Goal: Check status: Check status

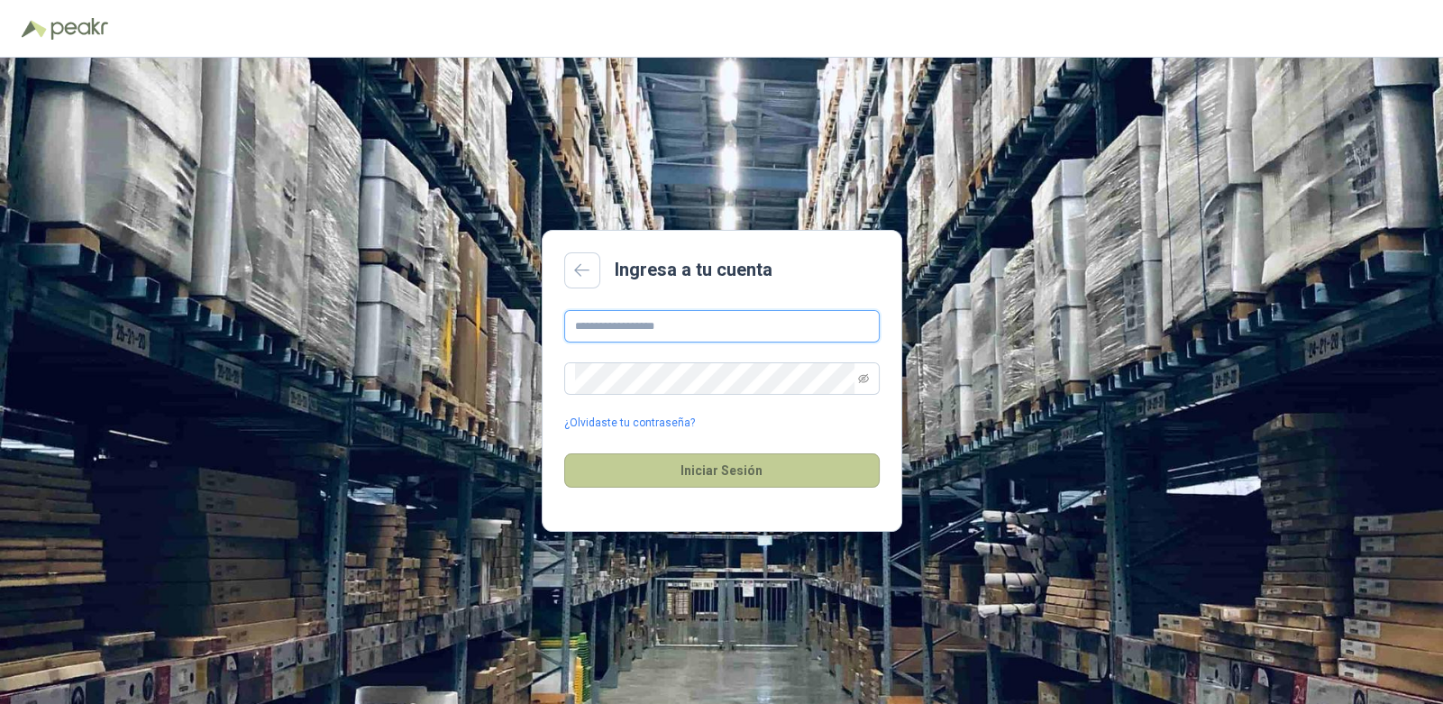
type input "**********"
click at [746, 472] on button "Iniciar Sesión" at bounding box center [721, 470] width 315 height 34
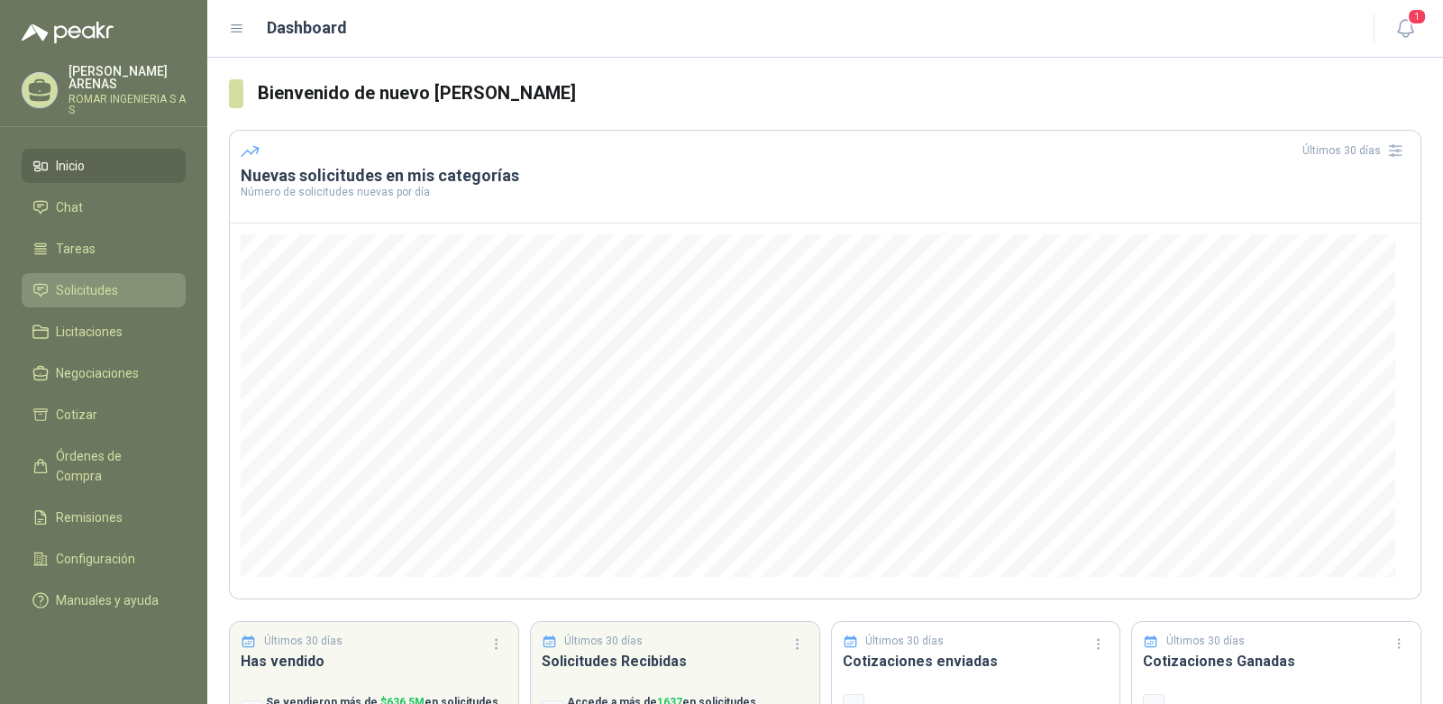
click at [105, 280] on span "Solicitudes" at bounding box center [87, 290] width 62 height 20
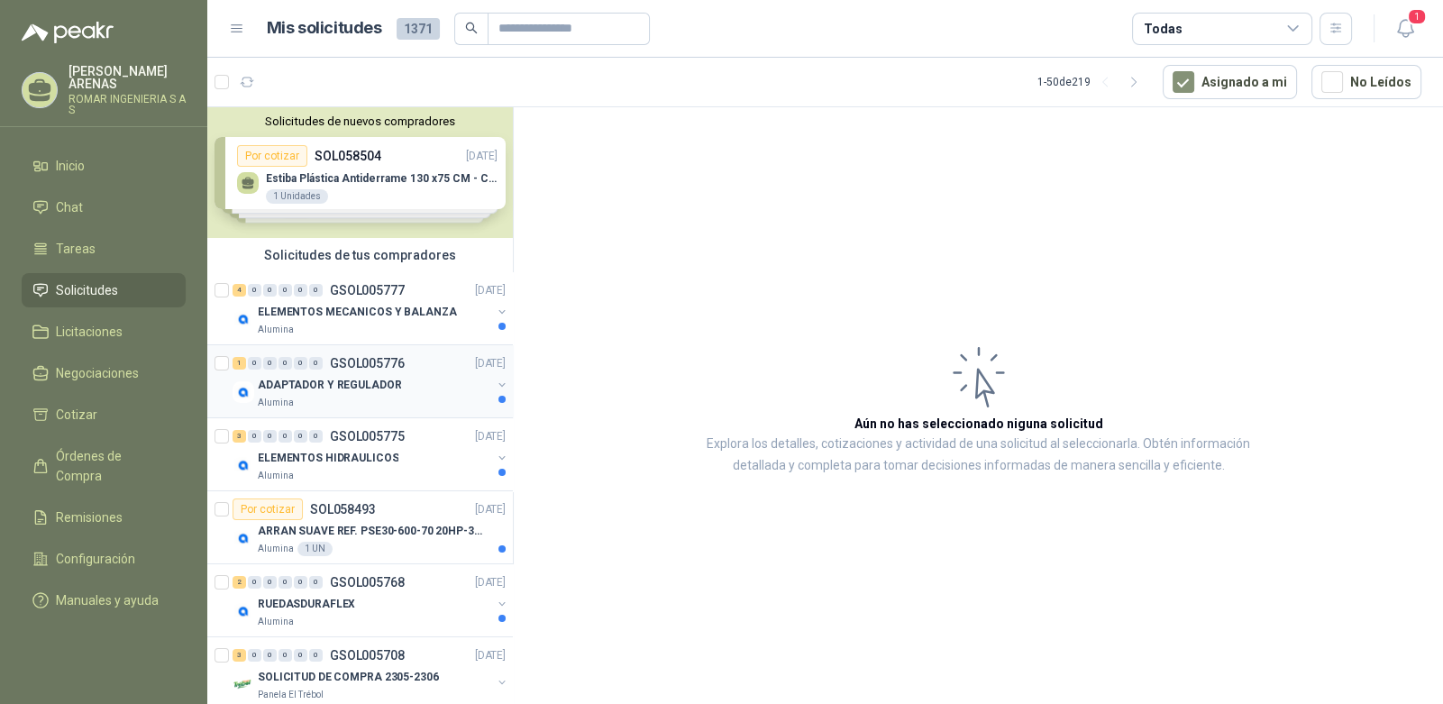
scroll to position [179, 0]
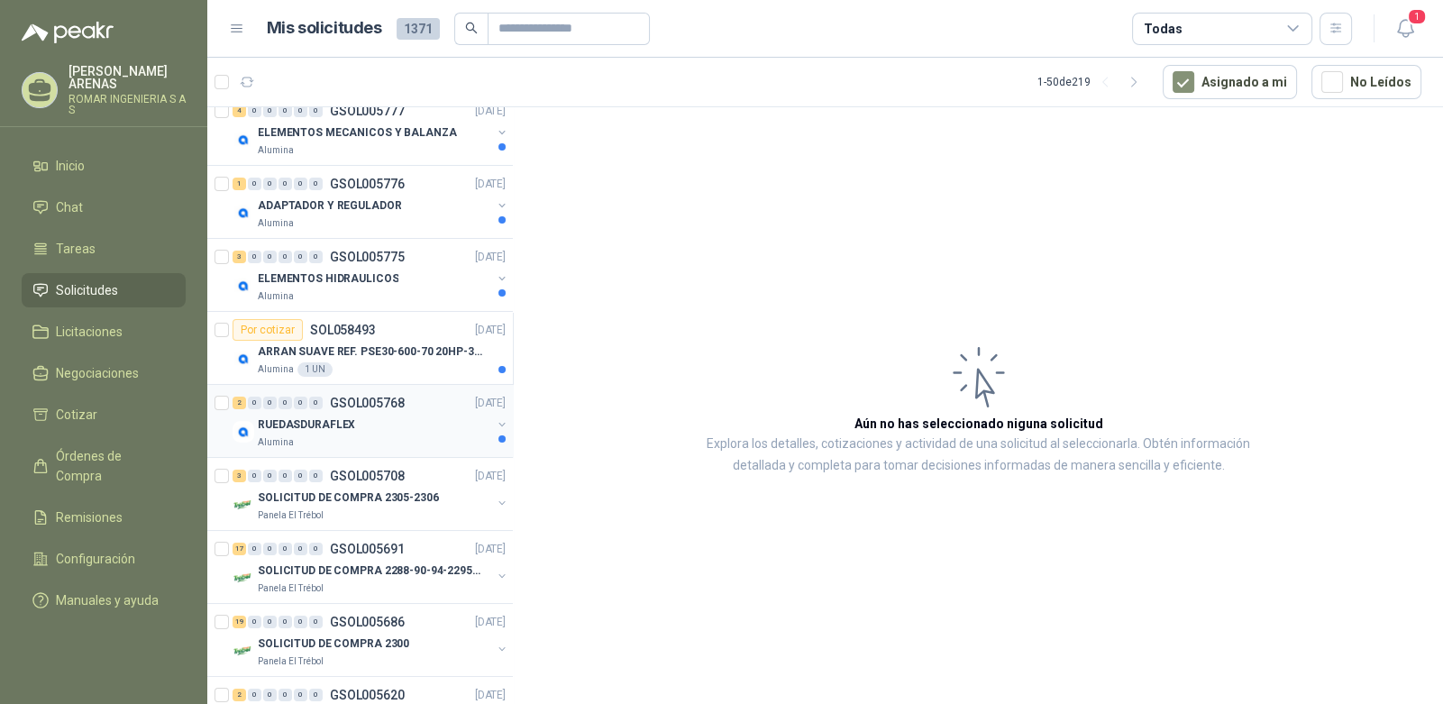
click at [401, 436] on div "Alumina" at bounding box center [374, 442] width 233 height 14
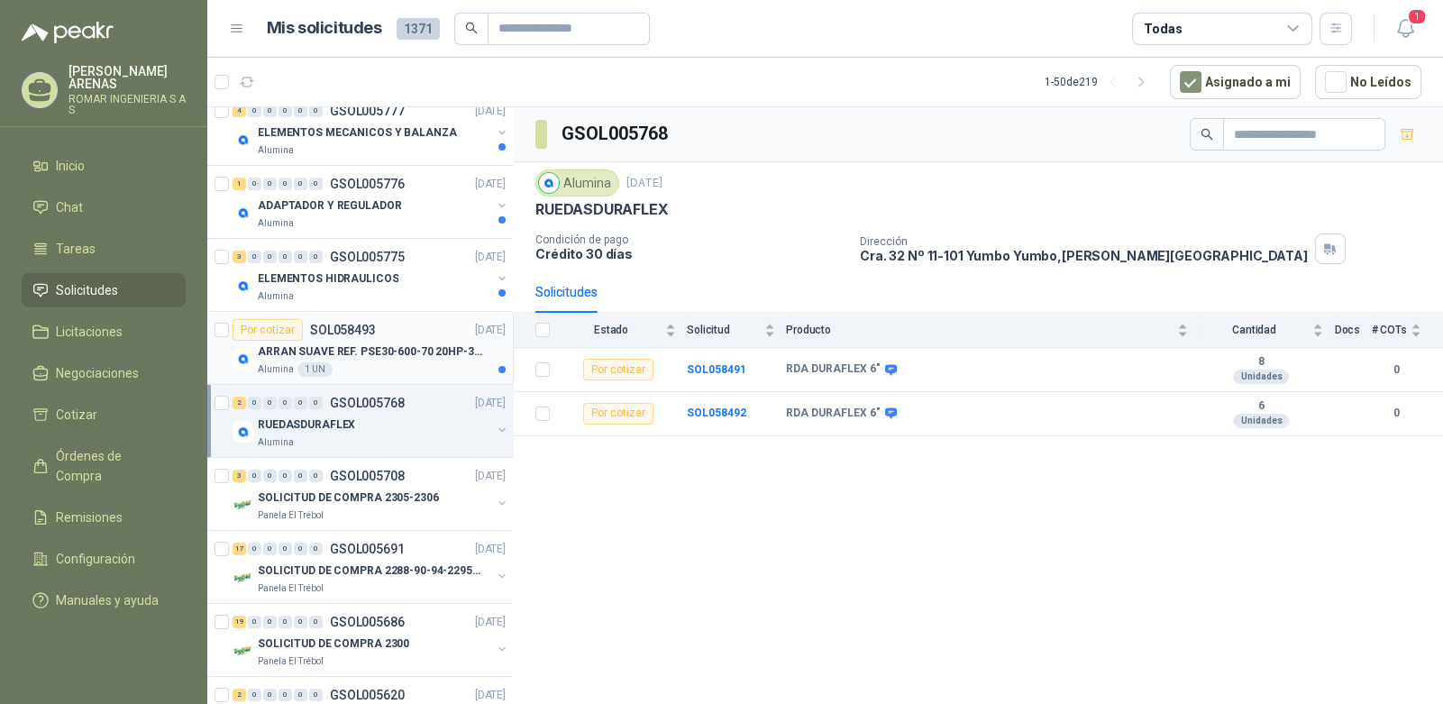
drag, startPoint x: 347, startPoint y: 340, endPoint x: 356, endPoint y: 336, distance: 9.7
click at [347, 341] on div "ARRAN SUAVE REF. PSE30-600-70 20HP-30A" at bounding box center [382, 352] width 248 height 22
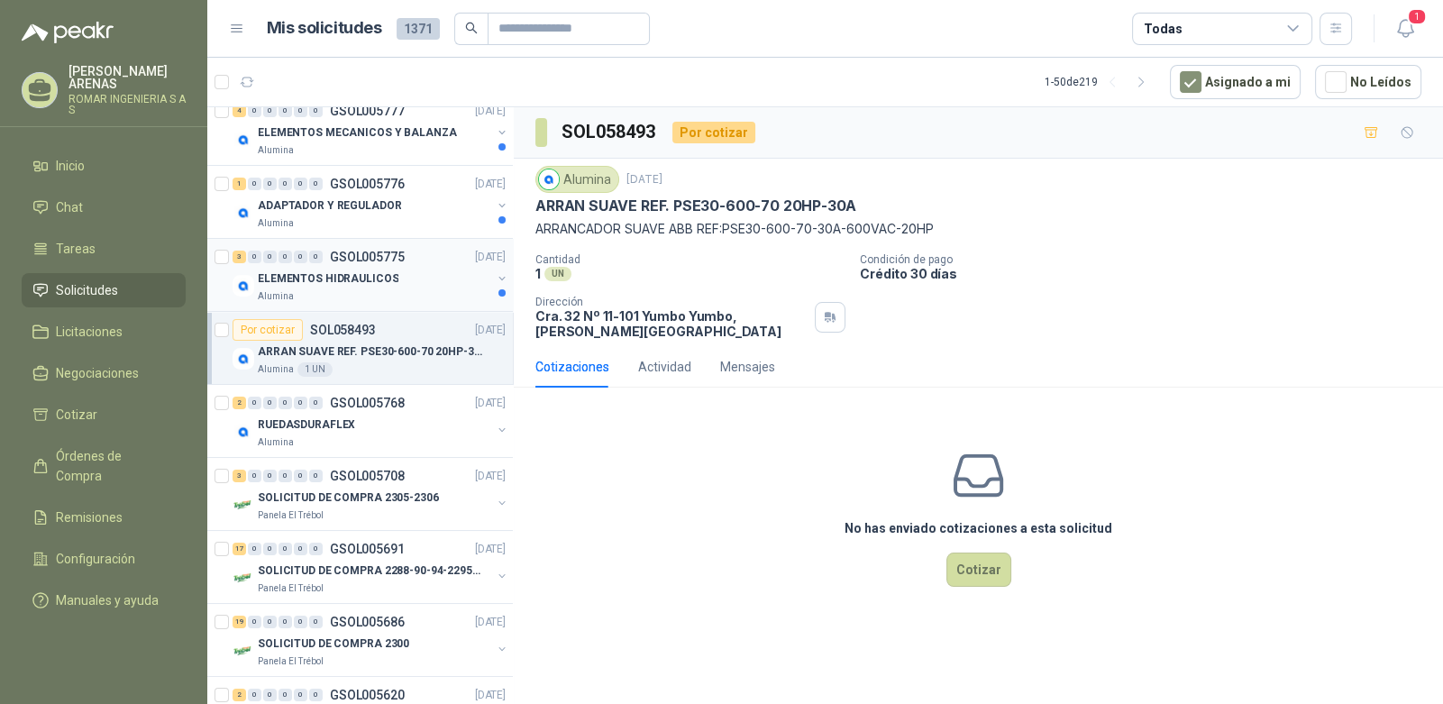
click at [360, 276] on p "ELEMENTOS HIDRAULICOS" at bounding box center [328, 278] width 141 height 17
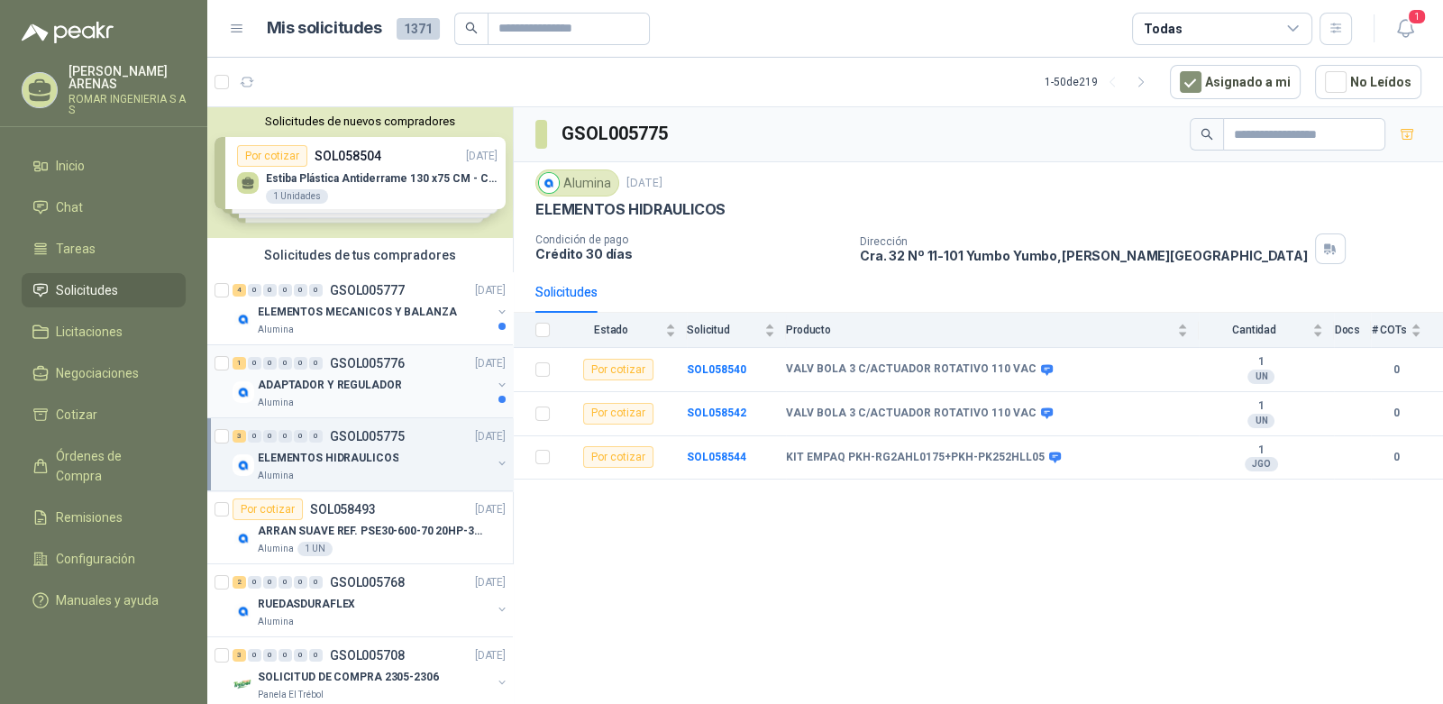
click at [366, 384] on p "ADAPTADOR Y REGULADOR" at bounding box center [329, 385] width 143 height 17
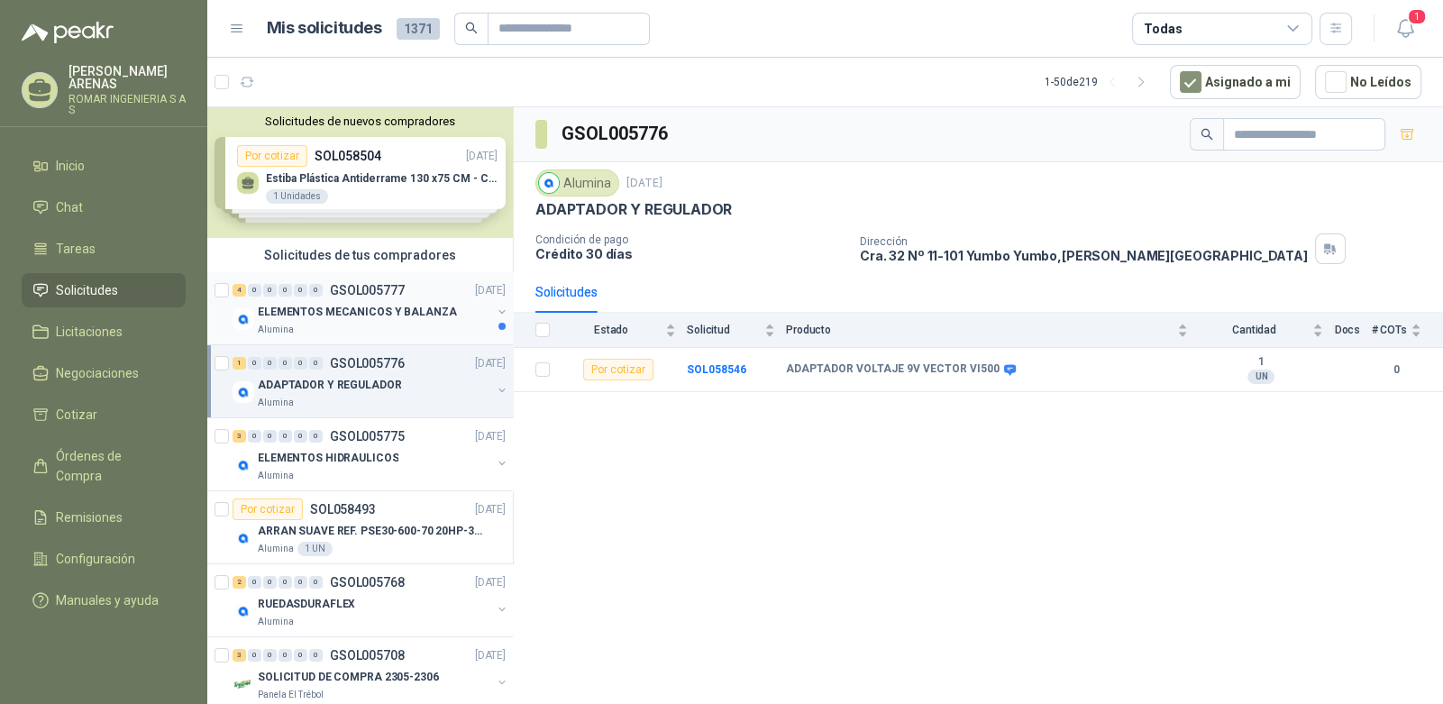
click at [336, 297] on div "4 0 0 0 0 0 GSOL005777 [DATE]" at bounding box center [371, 290] width 277 height 22
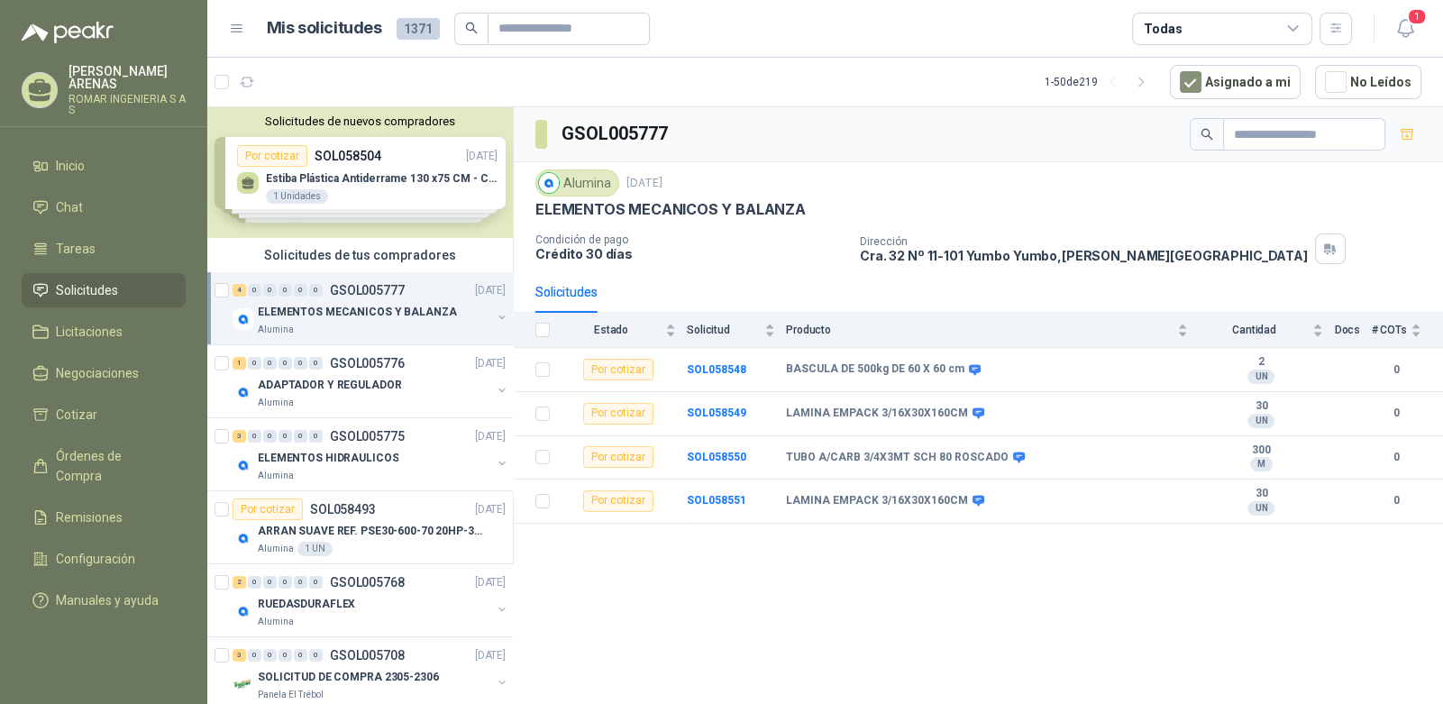
click at [394, 175] on div "Solicitudes de nuevos compradores Por cotizar SOL058504 [DATE] Estiba Plástica …" at bounding box center [360, 172] width 306 height 131
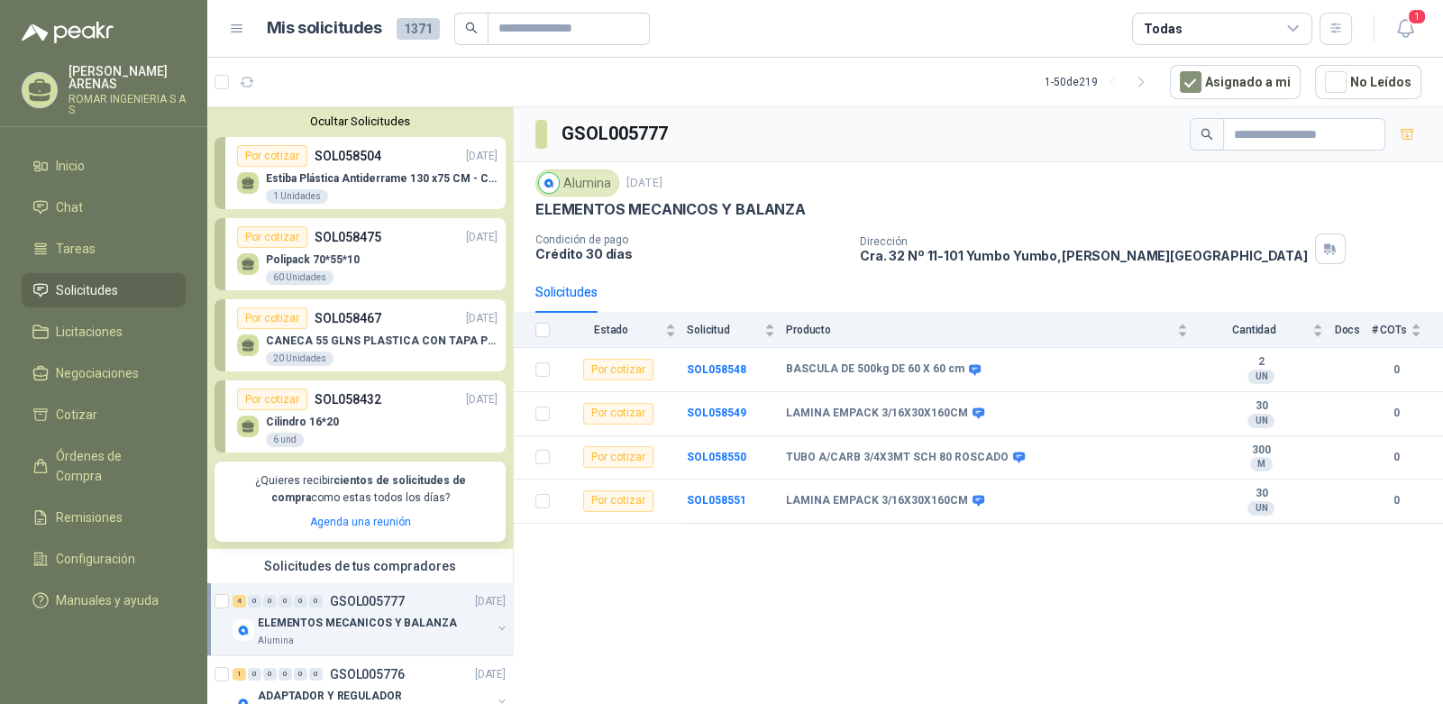
scroll to position [89, 0]
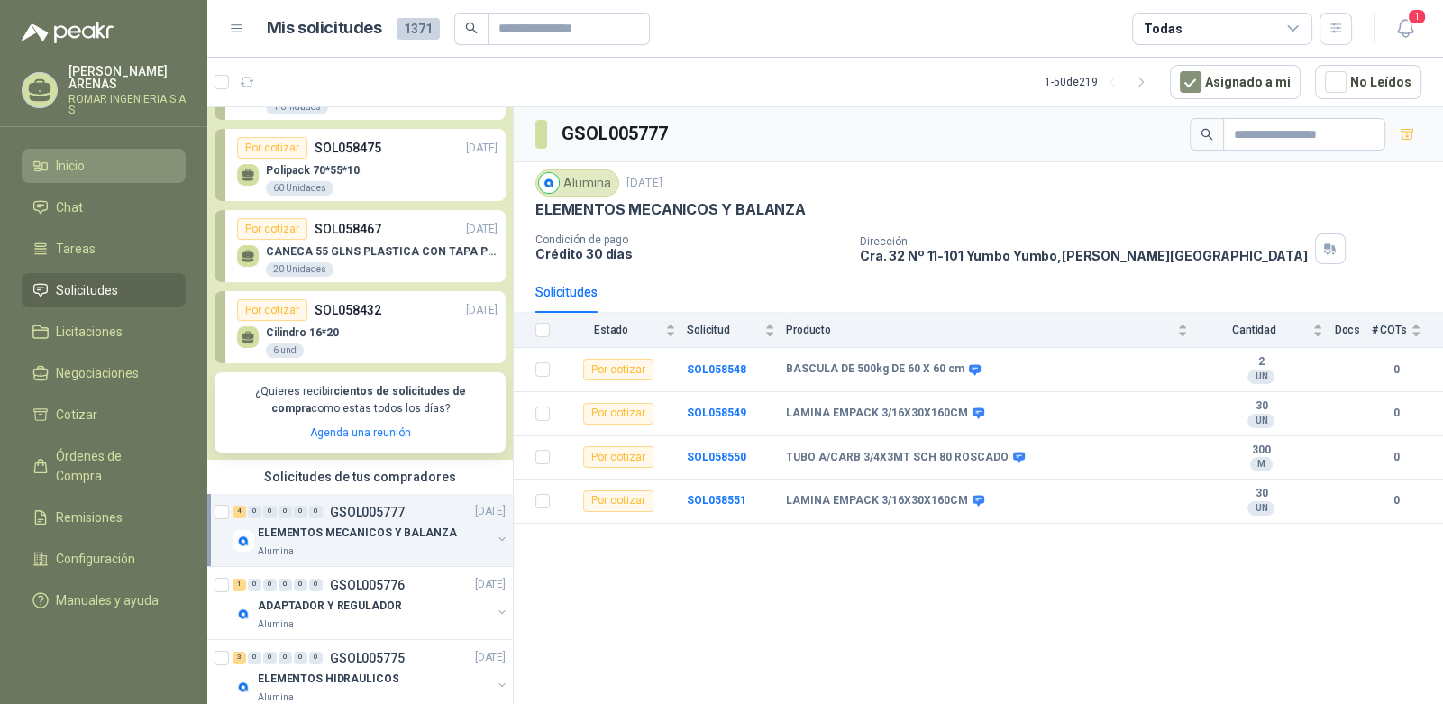
click at [95, 169] on li "Inicio" at bounding box center [103, 166] width 142 height 20
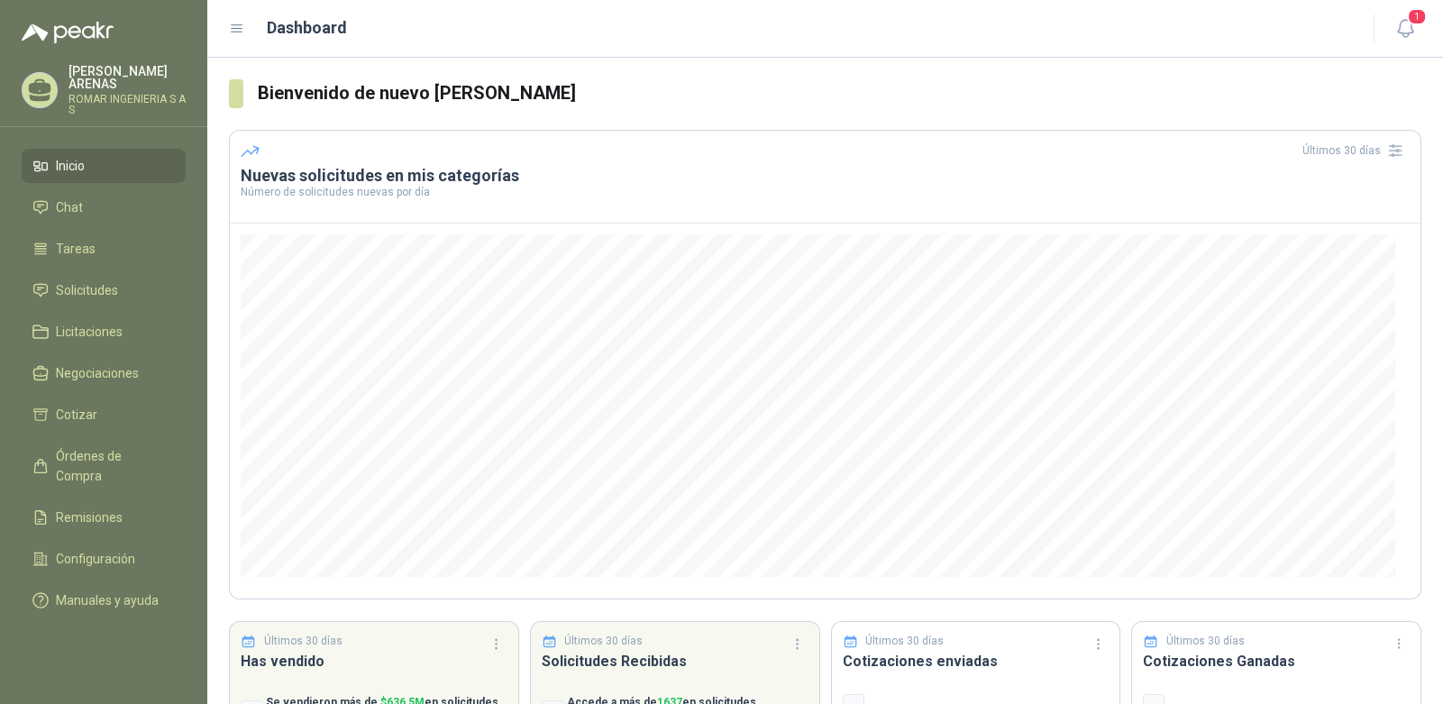
click at [166, 83] on p "[PERSON_NAME]" at bounding box center [126, 77] width 117 height 25
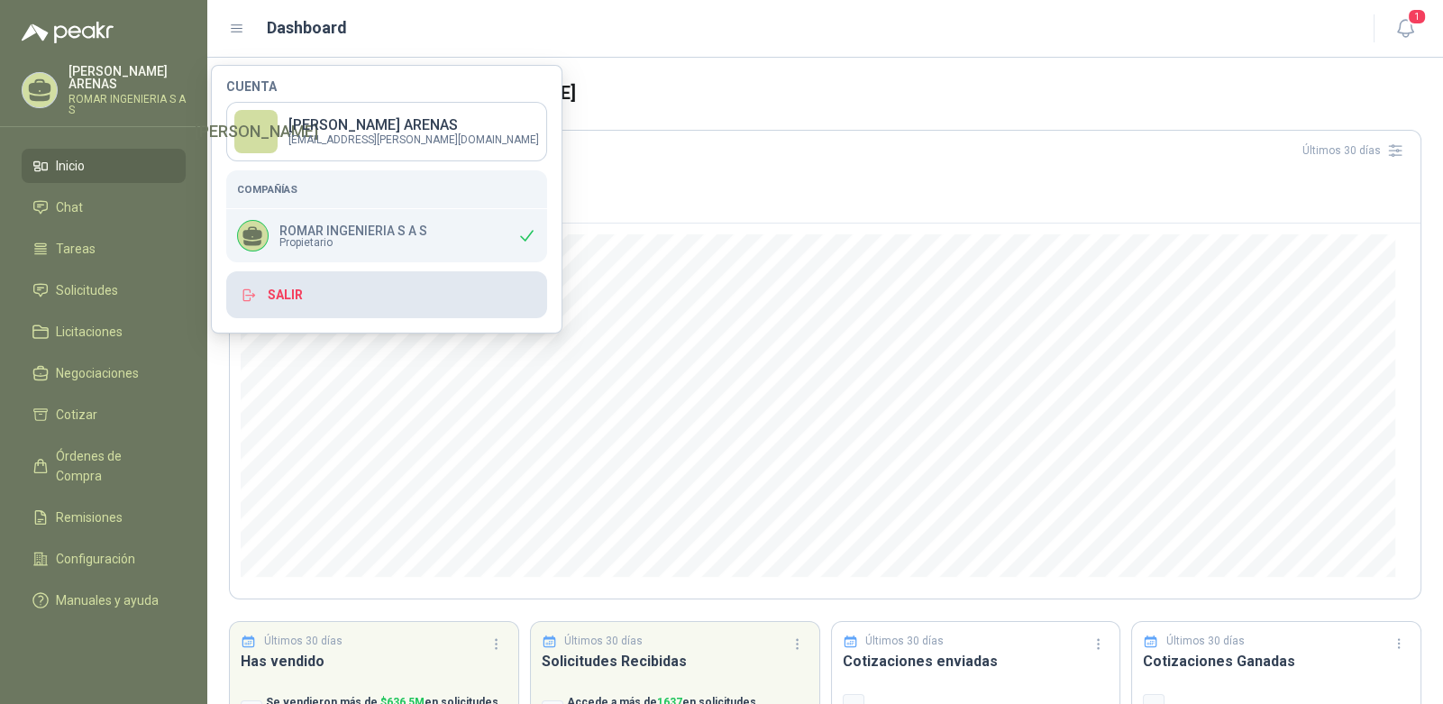
click at [292, 300] on button "Salir" at bounding box center [386, 294] width 321 height 47
